Goal: Task Accomplishment & Management: Manage account settings

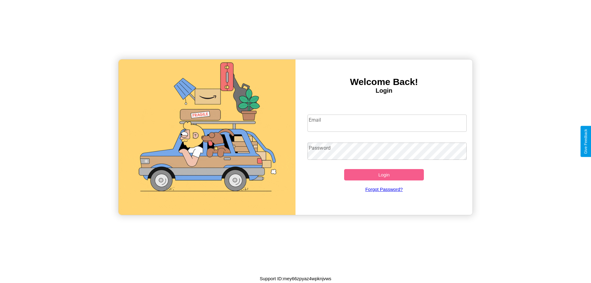
click at [387, 123] on input "Email" at bounding box center [388, 123] width 160 height 17
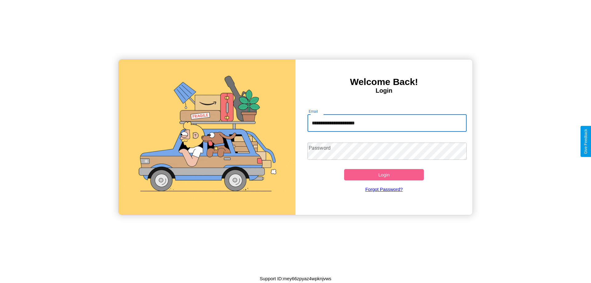
type input "**********"
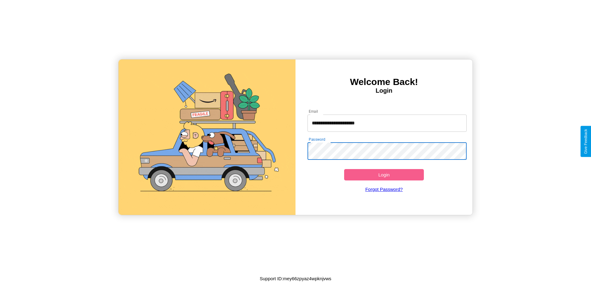
click at [384, 175] on button "Login" at bounding box center [384, 174] width 80 height 11
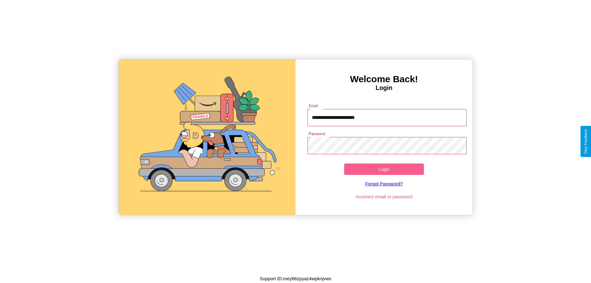
click at [384, 169] on button "Login" at bounding box center [384, 169] width 80 height 11
